Goal: Task Accomplishment & Management: Manage account settings

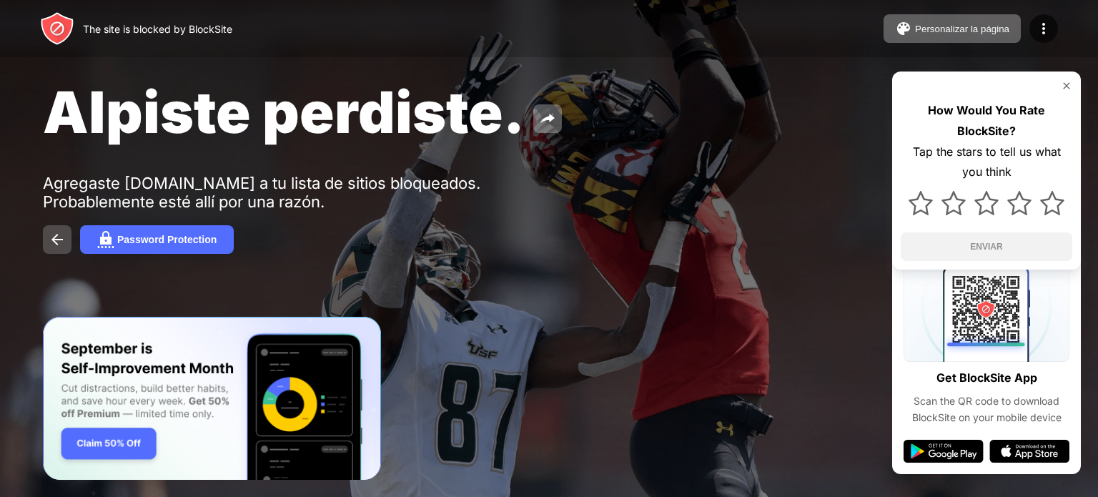
click at [54, 240] on img at bounding box center [57, 239] width 17 height 17
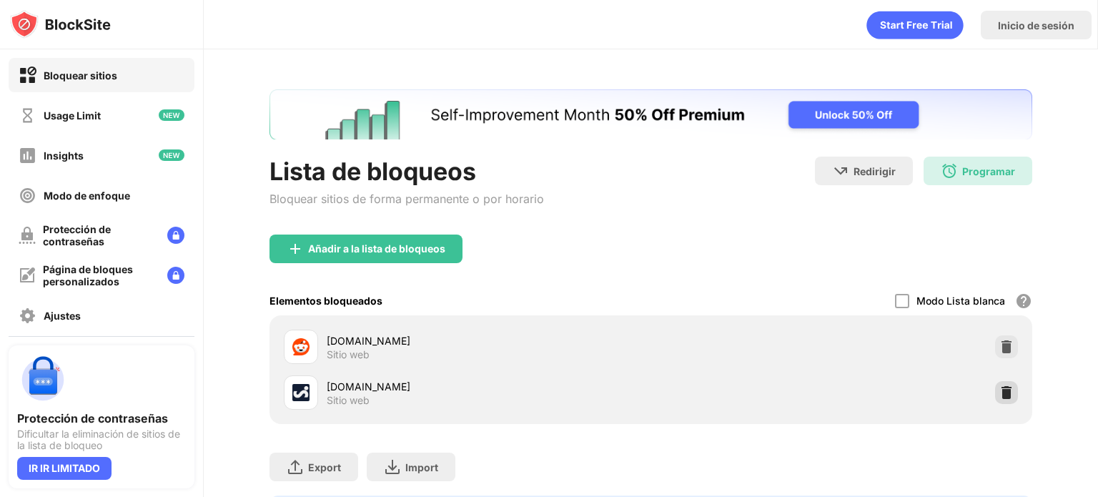
click at [1000, 391] on img at bounding box center [1007, 392] width 14 height 14
